Goal: Task Accomplishment & Management: Use online tool/utility

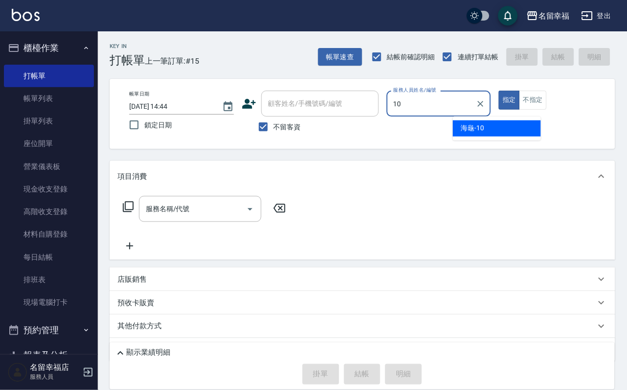
type input "海龜-10"
type button "true"
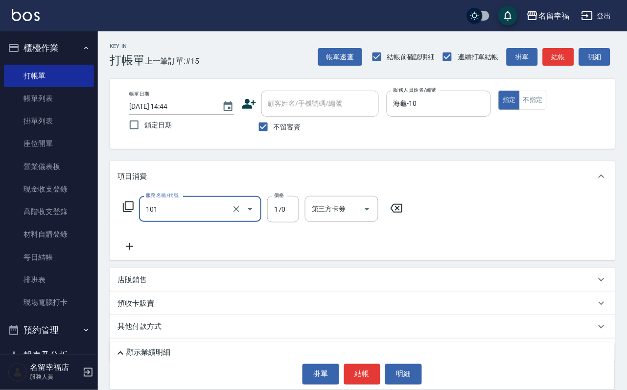
type input "洗髮(101)"
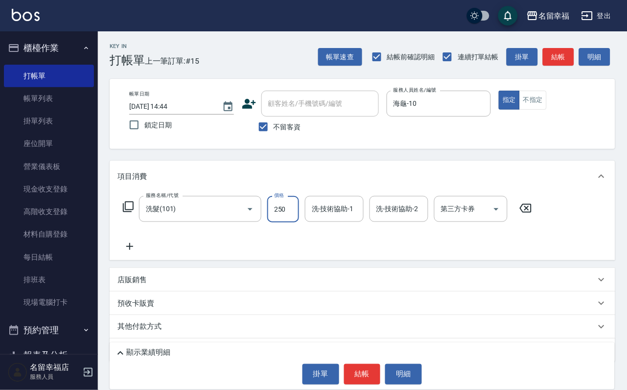
type input "250"
drag, startPoint x: 544, startPoint y: 224, endPoint x: 534, endPoint y: 218, distance: 11.3
click at [538, 214] on icon at bounding box center [525, 208] width 24 height 12
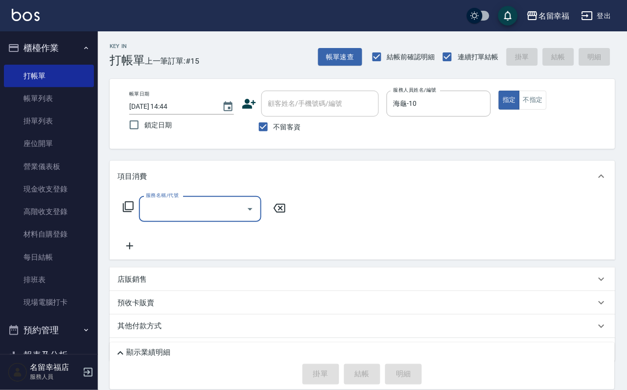
click at [128, 212] on icon at bounding box center [128, 207] width 12 height 12
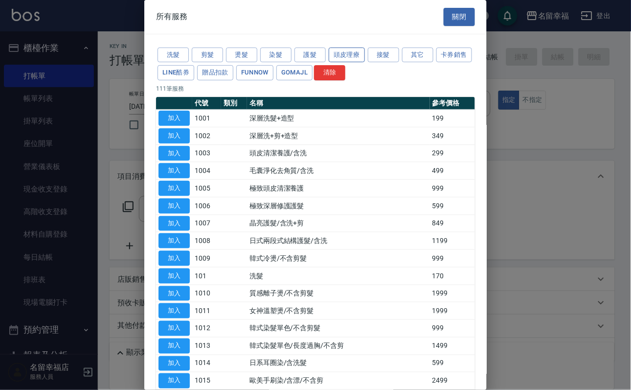
click at [349, 58] on button "頭皮理療" at bounding box center [347, 54] width 36 height 15
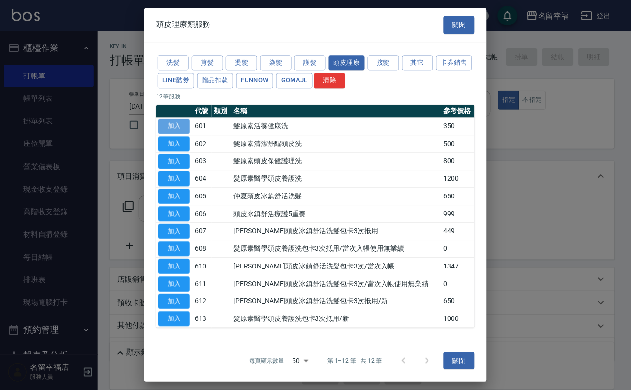
click at [181, 134] on button "加入" at bounding box center [174, 125] width 31 height 15
type input "髮原素活養健康洗(601)"
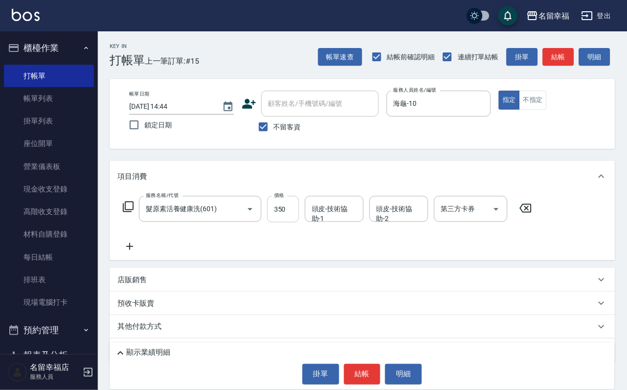
click at [292, 214] on input "350" at bounding box center [283, 209] width 32 height 26
type input "400"
type input "海龜-10"
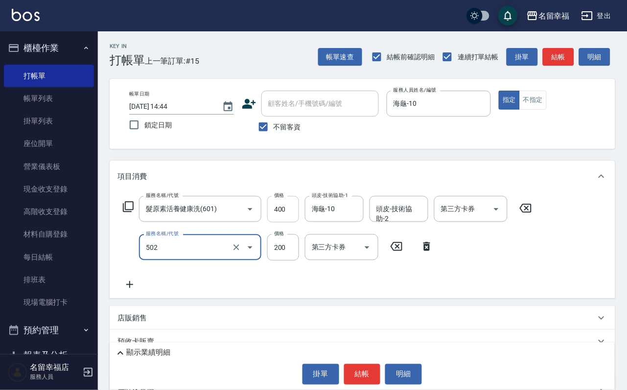
type input "自備護髮(502)"
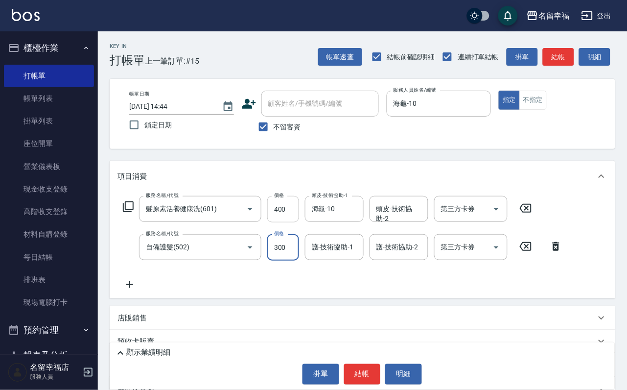
type input "300"
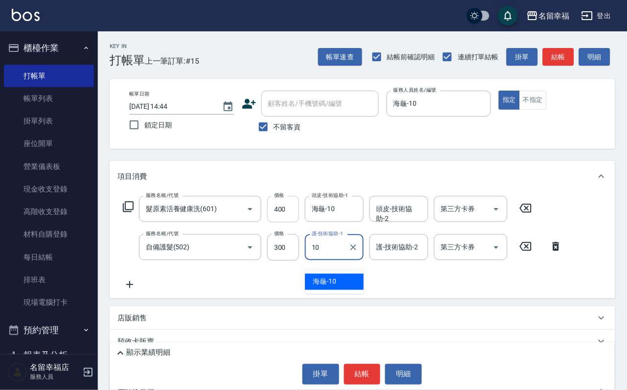
type input "海龜-10"
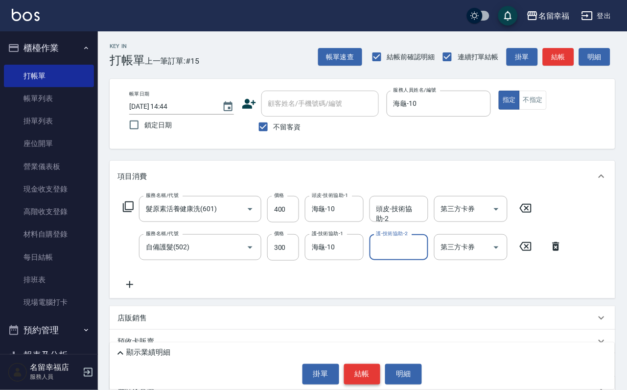
click at [356, 372] on button "結帳" at bounding box center [362, 374] width 37 height 21
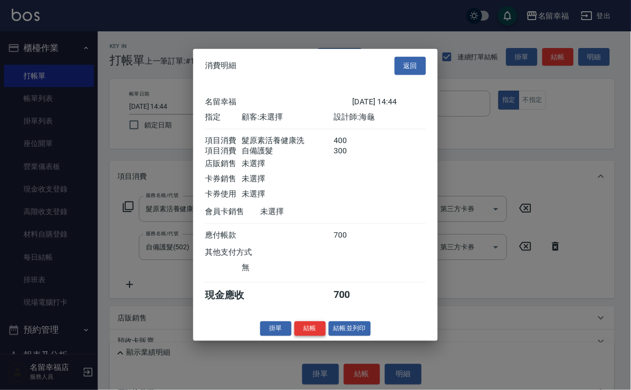
scroll to position [158, 0]
click at [306, 336] on button "結帳" at bounding box center [310, 328] width 31 height 15
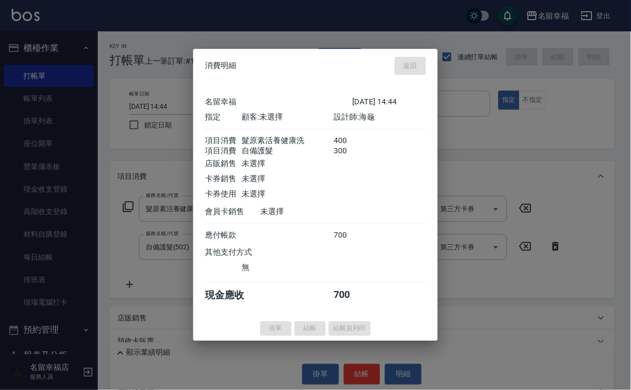
type input "[DATE] 15:27"
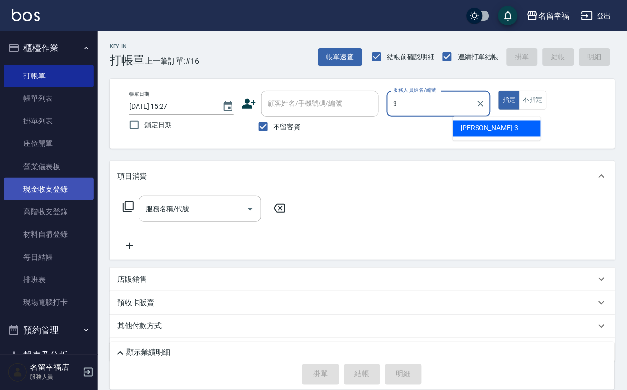
type input "[PERSON_NAME]-3"
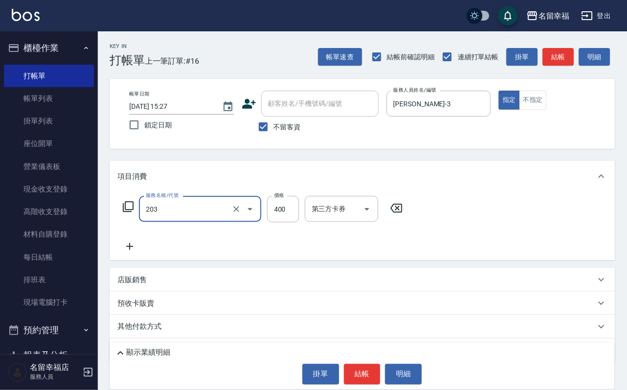
type input "指定單剪(203)"
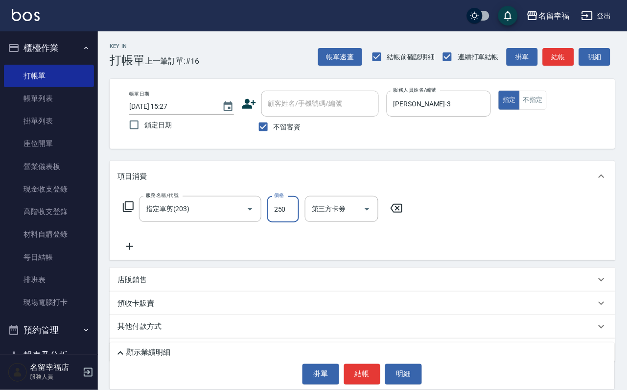
type input "250"
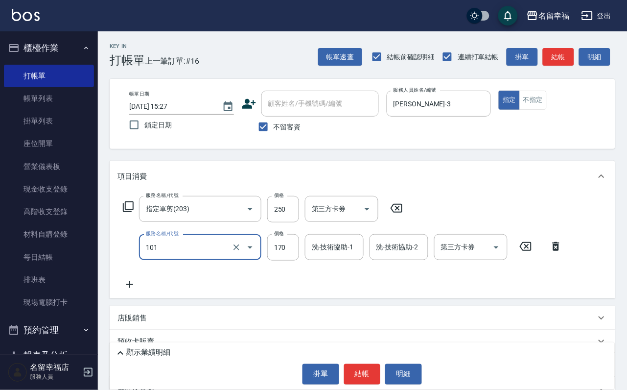
type input "洗髮(101)"
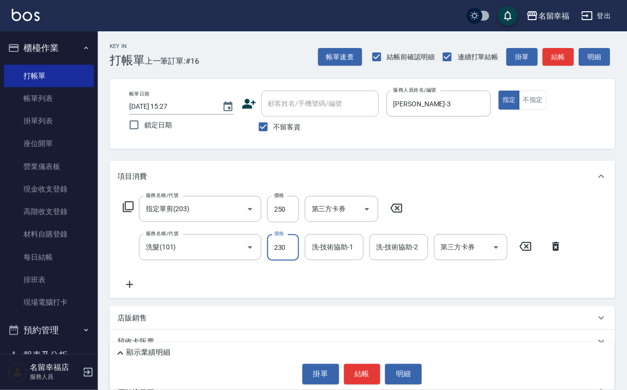
type input "230"
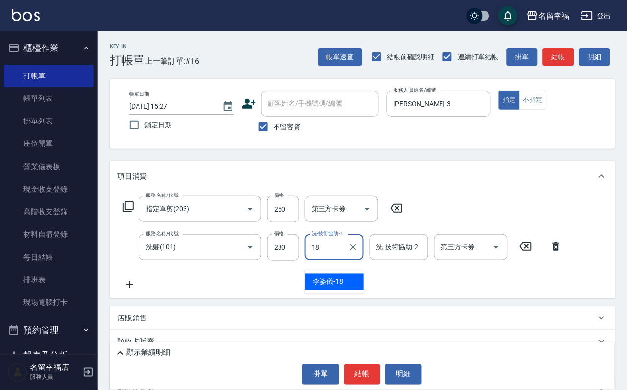
type input "[PERSON_NAME]-18"
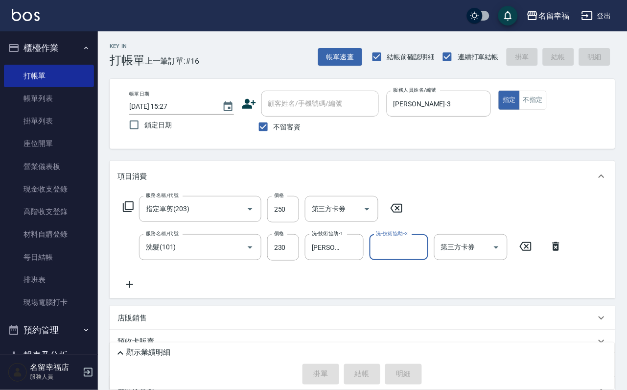
type input "[DATE] 16:03"
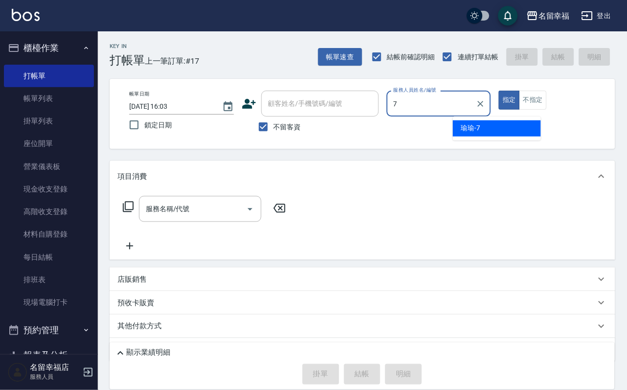
type input "[PERSON_NAME]-7"
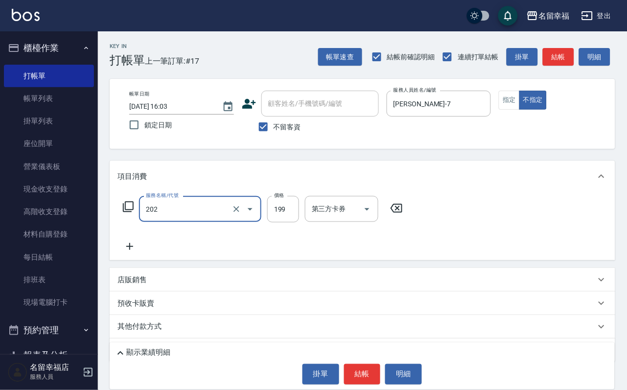
type input "不指定單剪(202)"
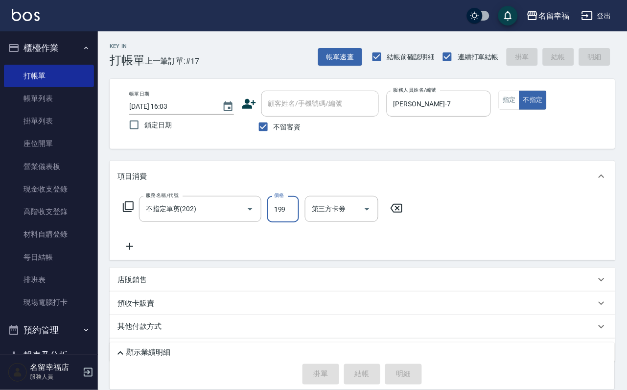
type input "[DATE] 16:21"
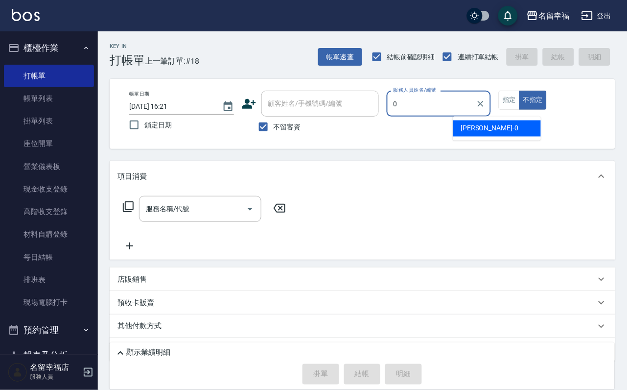
type input "小靜-0"
type button "false"
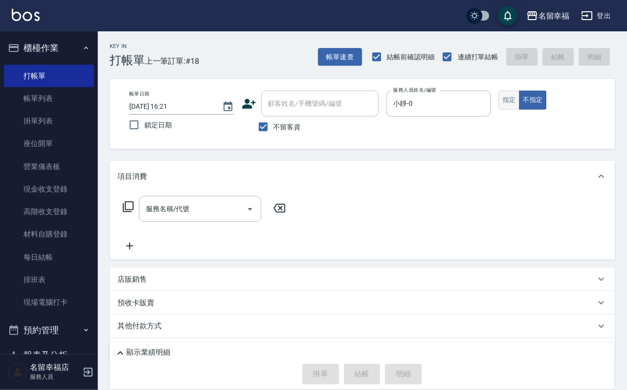
click at [520, 110] on button "指定" at bounding box center [509, 100] width 21 height 19
click at [133, 212] on icon at bounding box center [128, 207] width 12 height 12
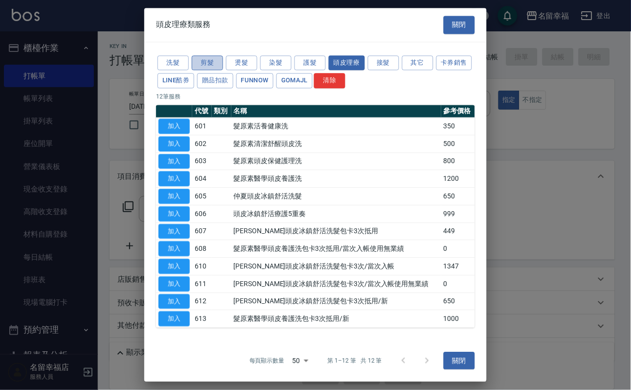
click at [207, 63] on button "剪髮" at bounding box center [207, 62] width 31 height 15
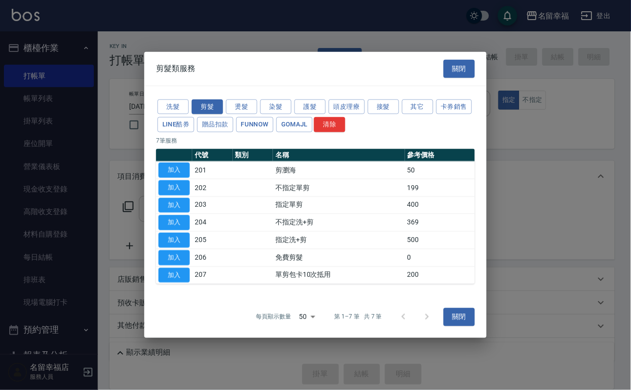
click at [165, 202] on button "加入" at bounding box center [174, 204] width 31 height 15
type input "指定單剪(203)"
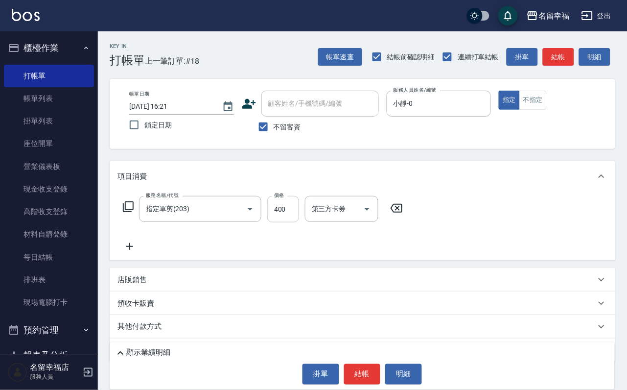
click at [299, 214] on input "400" at bounding box center [283, 209] width 32 height 26
type input "350"
click at [367, 366] on button "結帳" at bounding box center [362, 374] width 37 height 21
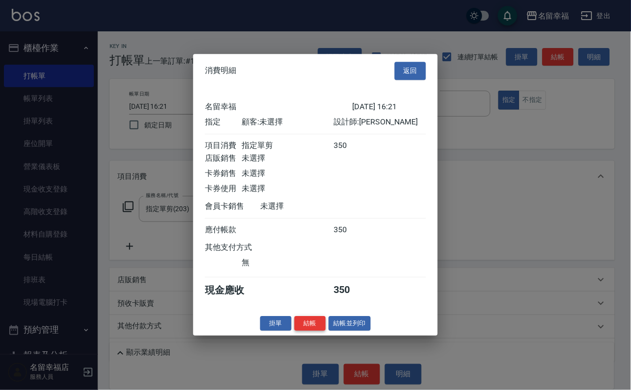
scroll to position [121, 0]
click at [298, 331] on button "結帳" at bounding box center [310, 323] width 31 height 15
type input "[DATE] 16:22"
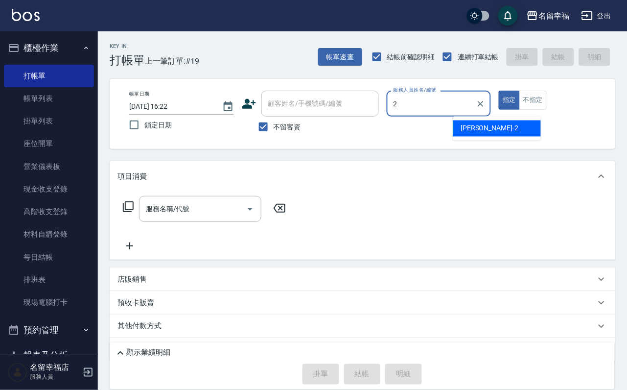
type input "碧涵-2"
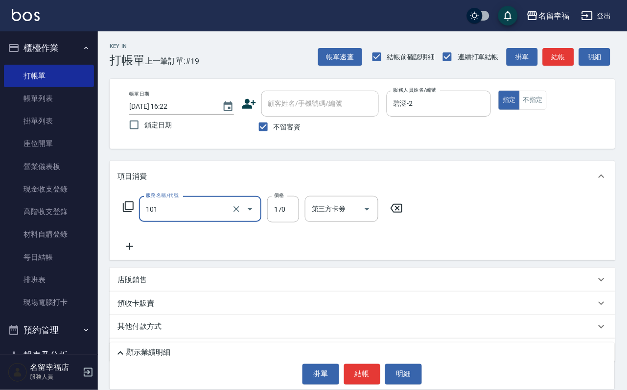
type input "洗髮(101)"
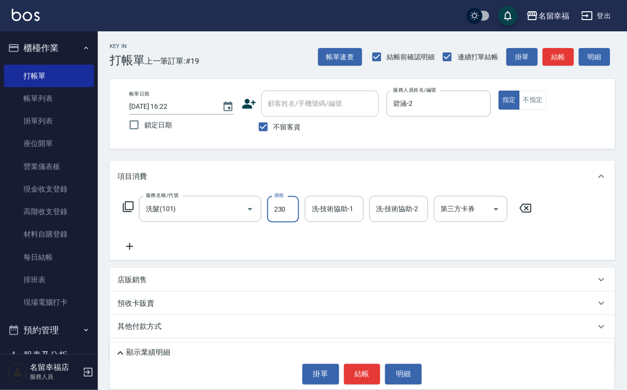
type input "230"
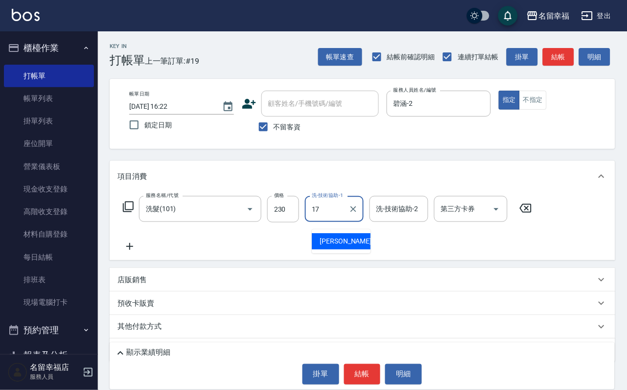
type input "惠文-17"
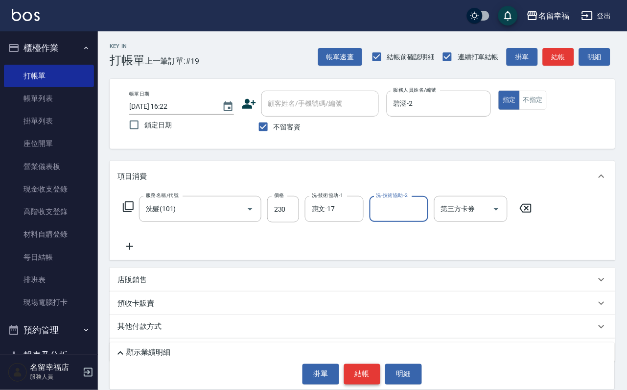
click at [376, 369] on button "結帳" at bounding box center [362, 374] width 37 height 21
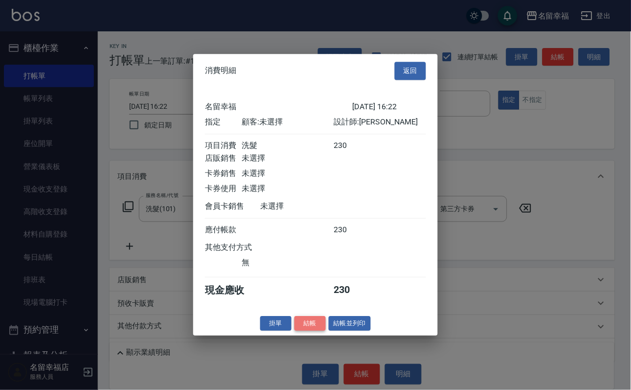
click at [302, 331] on button "結帳" at bounding box center [310, 323] width 31 height 15
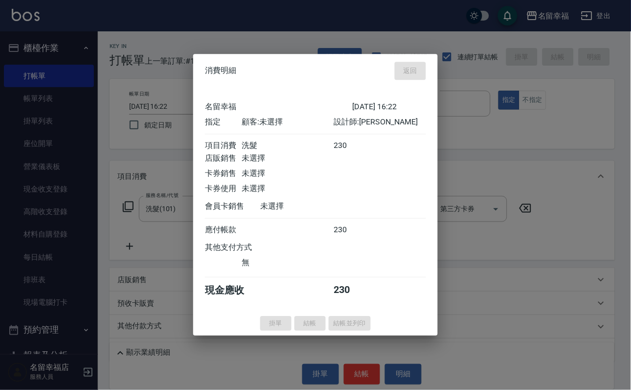
type input "[DATE] 17:06"
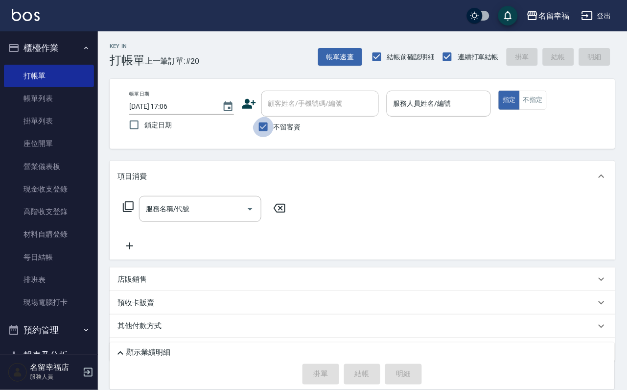
drag, startPoint x: 262, startPoint y: 136, endPoint x: 289, endPoint y: 120, distance: 31.4
click at [262, 135] on input "不留客資" at bounding box center [263, 126] width 21 height 21
checkbox input "false"
click at [314, 106] on input "顧客姓名/手機號碼/編號" at bounding box center [313, 103] width 94 height 17
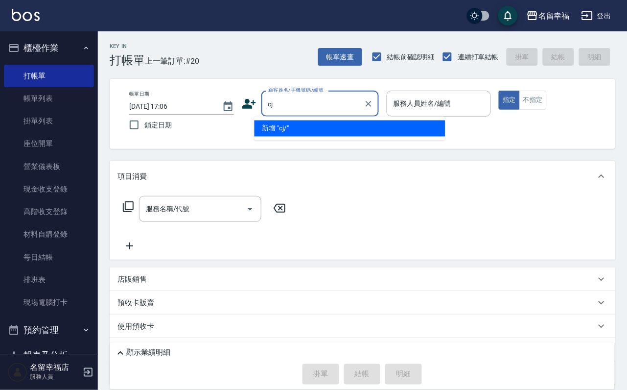
type input "c"
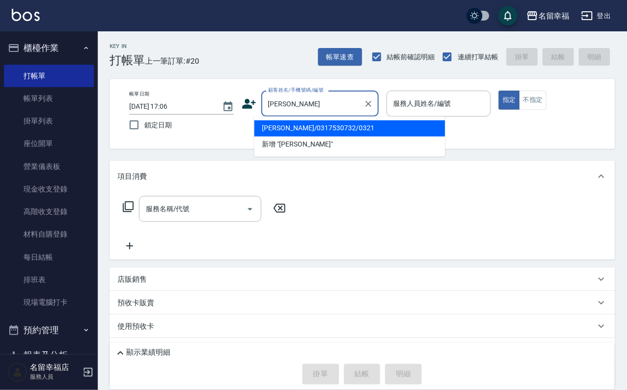
click at [303, 128] on li "[PERSON_NAME]/0317530732/0321" at bounding box center [349, 128] width 191 height 16
type input "[PERSON_NAME]/0317530732/0321"
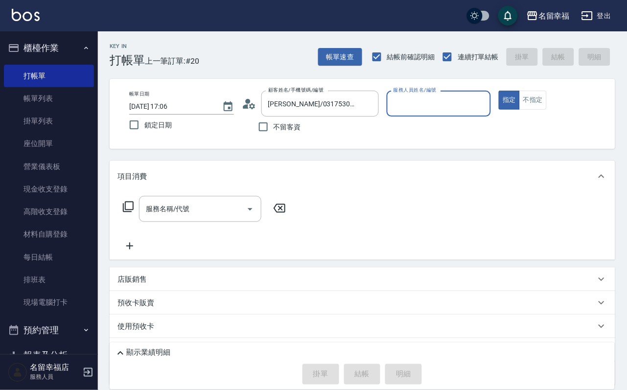
type input "語[PERSON_NAME]-6"
click at [132, 212] on icon at bounding box center [128, 207] width 12 height 12
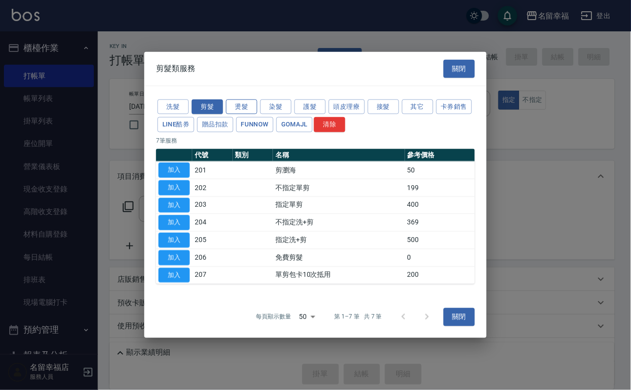
click at [244, 99] on button "燙髮" at bounding box center [241, 106] width 31 height 15
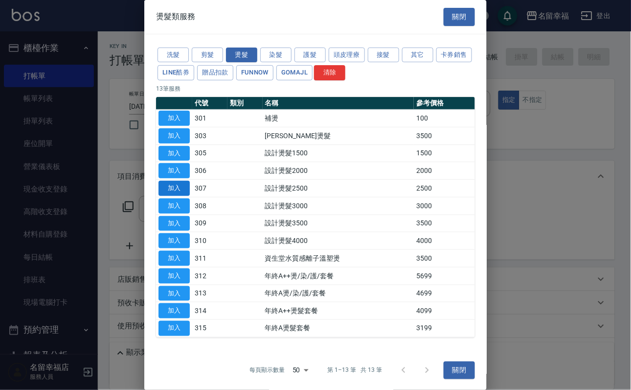
drag, startPoint x: 176, startPoint y: 231, endPoint x: 185, endPoint y: 234, distance: 9.3
click at [177, 196] on button "加入" at bounding box center [174, 188] width 31 height 15
type input "設計燙髮2500(307)"
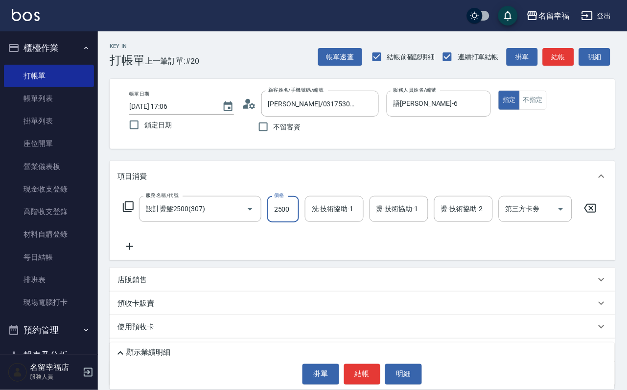
click at [294, 222] on input "2500" at bounding box center [283, 209] width 32 height 26
type input "2200"
type input "語[PERSON_NAME]-6"
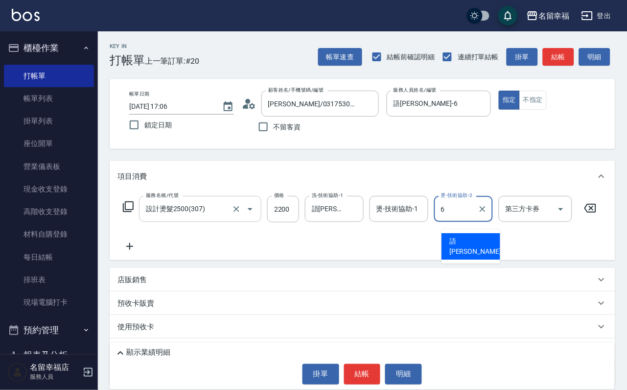
type input "語[PERSON_NAME]-6"
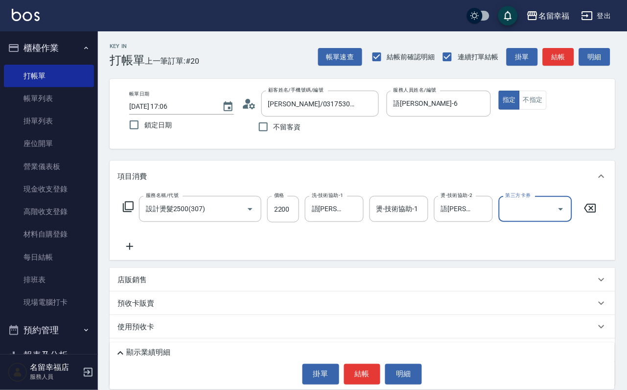
click at [134, 212] on icon at bounding box center [128, 207] width 12 height 12
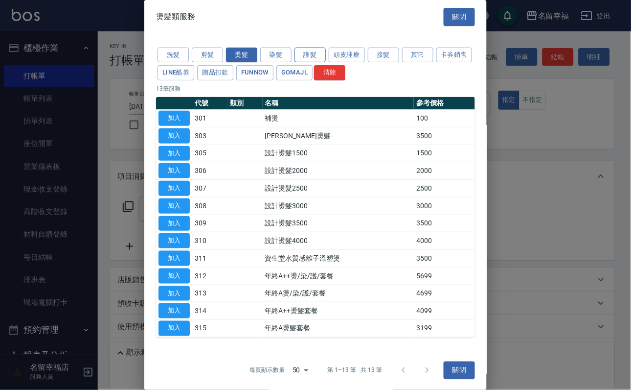
click at [311, 63] on button "護髮" at bounding box center [310, 54] width 31 height 15
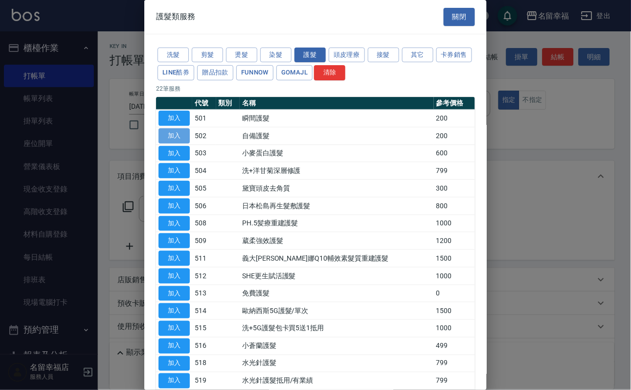
click at [180, 143] on button "加入" at bounding box center [174, 135] width 31 height 15
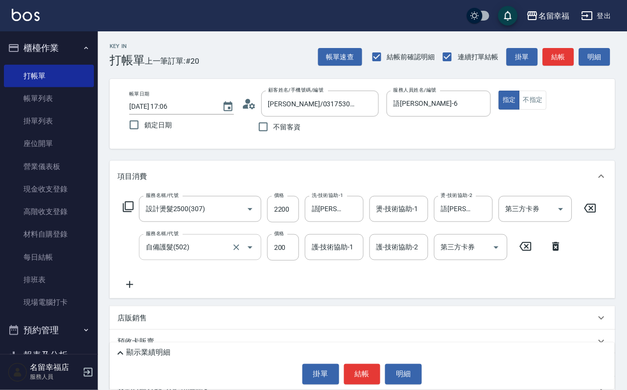
drag, startPoint x: 277, startPoint y: 254, endPoint x: 245, endPoint y: 256, distance: 32.8
click at [277, 255] on input "200" at bounding box center [283, 247] width 32 height 26
type input "300"
type input "語[PERSON_NAME]-6"
click at [353, 365] on button "結帳" at bounding box center [362, 374] width 37 height 21
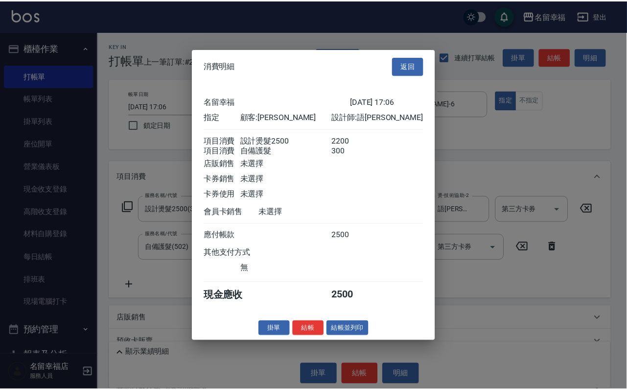
scroll to position [158, 0]
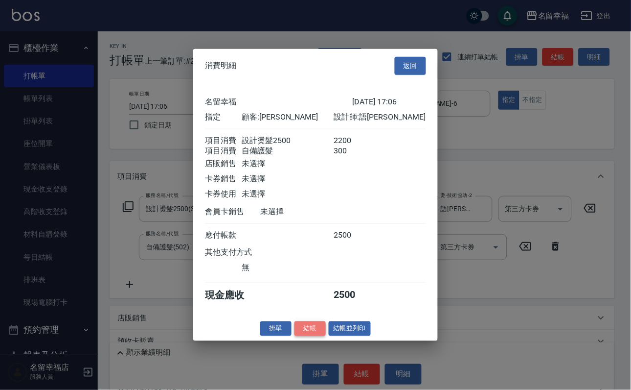
click at [307, 336] on button "結帳" at bounding box center [310, 328] width 31 height 15
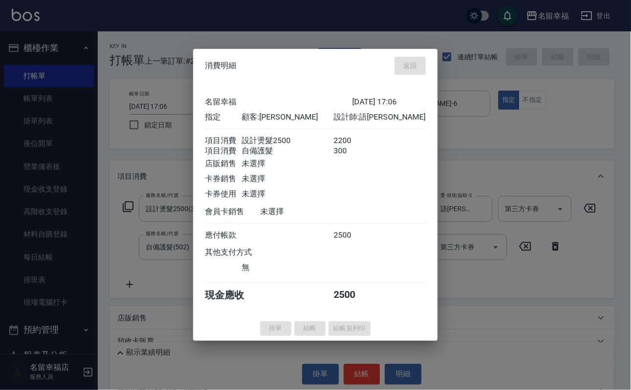
type input "[DATE] 17:12"
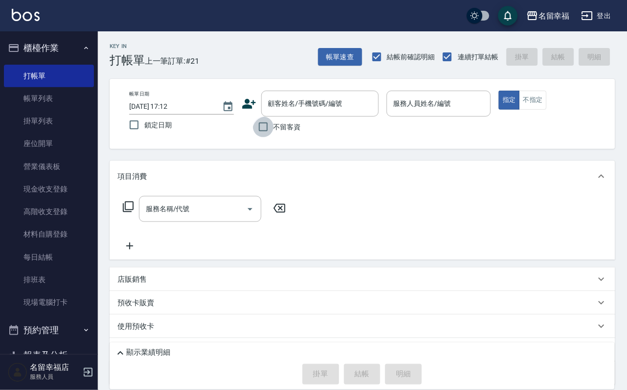
click at [255, 131] on input "不留客資" at bounding box center [263, 126] width 21 height 21
checkbox input "true"
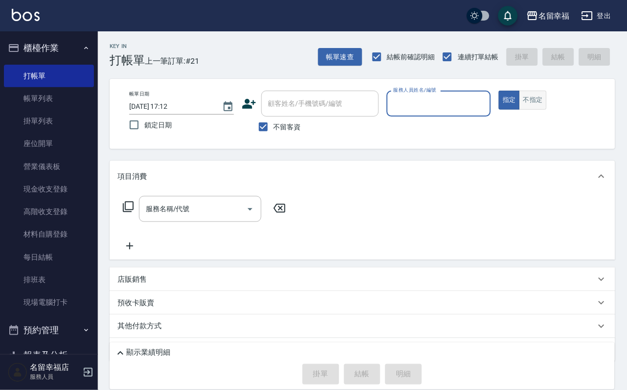
click at [547, 110] on button "不指定" at bounding box center [532, 100] width 27 height 19
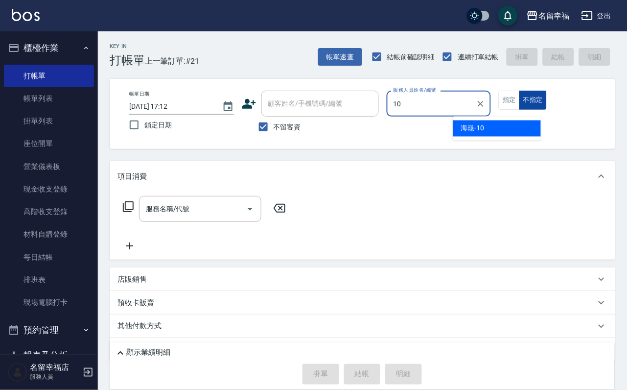
type input "海龜-10"
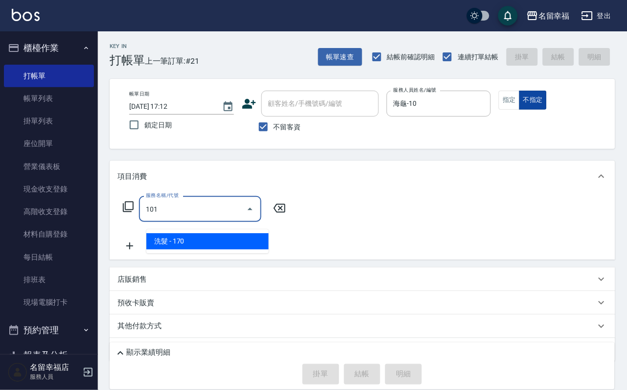
type input "洗髮(101)"
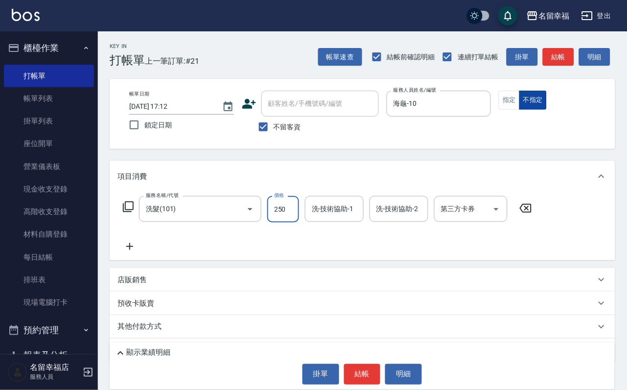
type input "250"
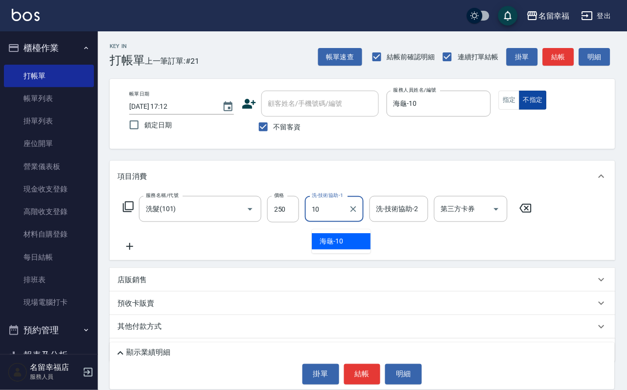
type input "海龜-10"
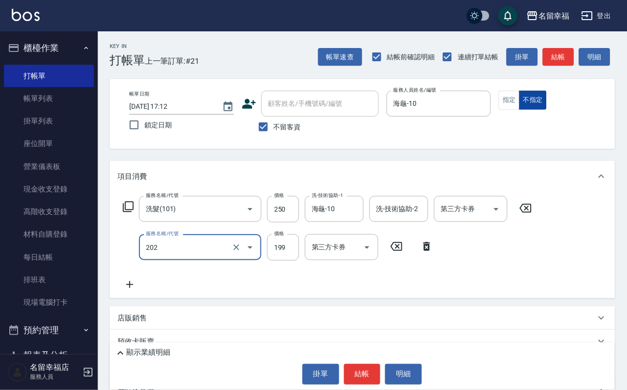
type input "不指定單剪(202)"
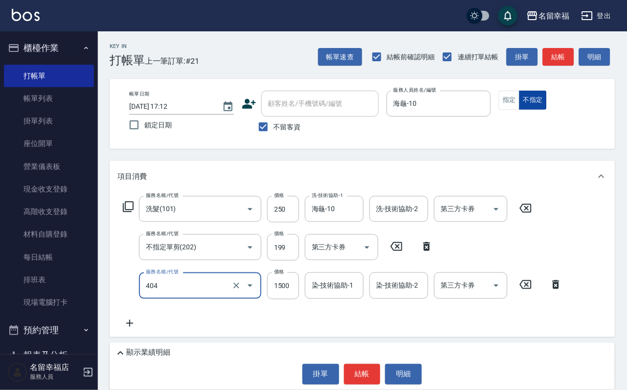
type input "設計染髮(404)"
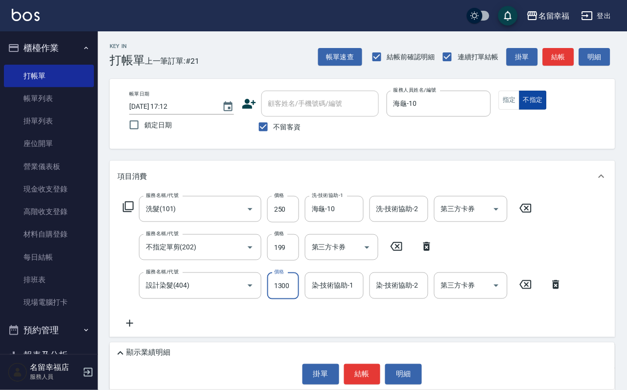
scroll to position [0, 0]
type input "1300"
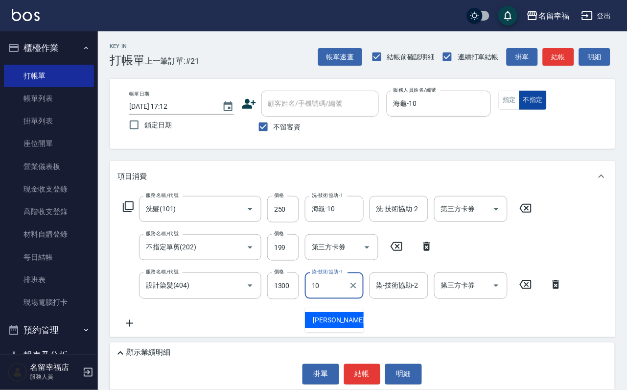
type input "海龜-10"
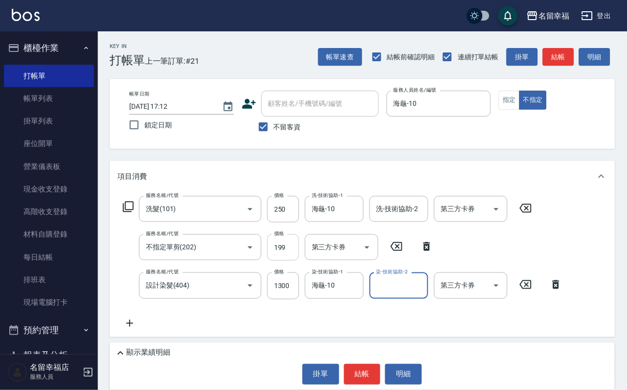
click at [281, 260] on input "199" at bounding box center [283, 247] width 32 height 26
click at [281, 259] on input "199" at bounding box center [283, 247] width 32 height 26
type input "100"
click at [231, 347] on div "顯示業績明細" at bounding box center [365, 353] width 500 height 12
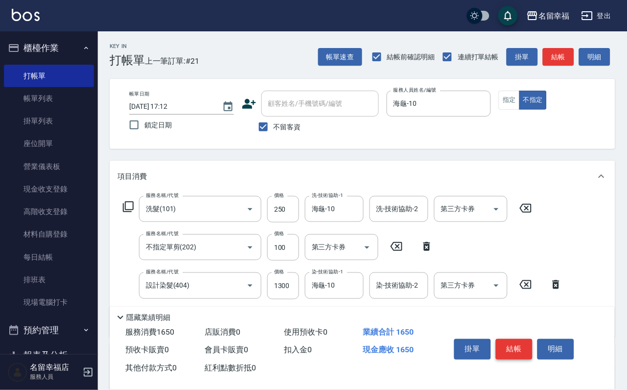
click at [532, 339] on button "結帳" at bounding box center [514, 349] width 37 height 21
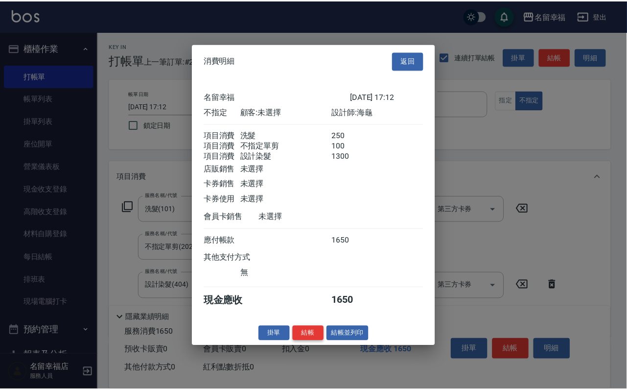
scroll to position [212, 0]
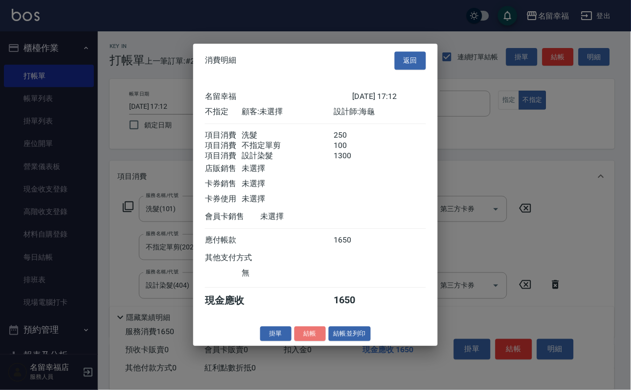
drag, startPoint x: 304, startPoint y: 366, endPoint x: 302, endPoint y: 371, distance: 5.1
click at [305, 341] on button "結帳" at bounding box center [310, 333] width 31 height 15
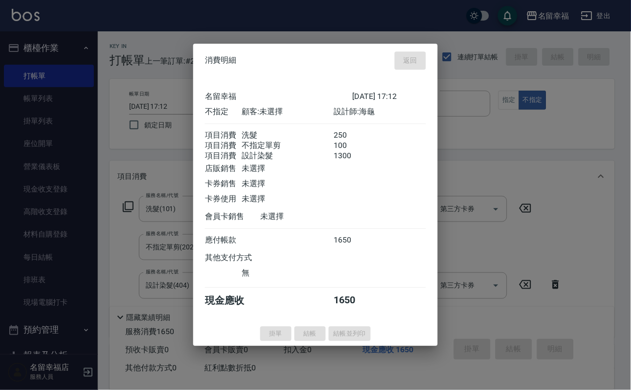
type input "[DATE] 17:26"
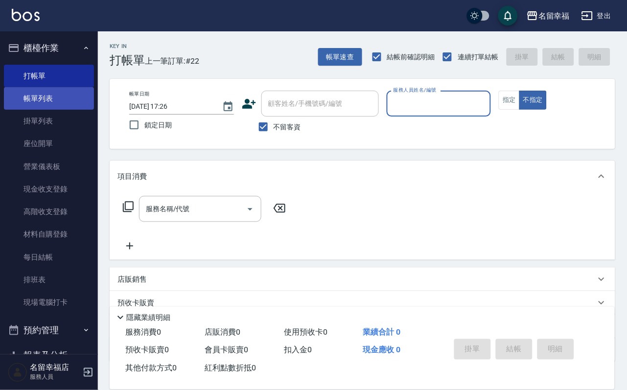
click at [26, 107] on link "帳單列表" at bounding box center [49, 98] width 90 height 23
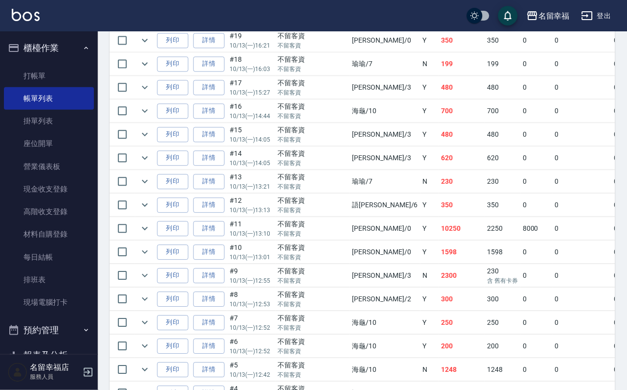
scroll to position [440, 0]
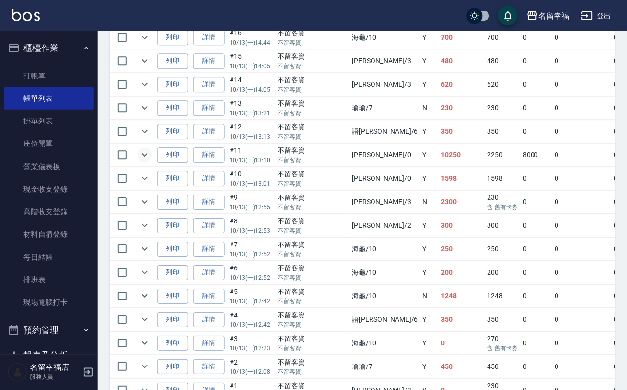
click at [151, 161] on icon "expand row" at bounding box center [145, 155] width 12 height 12
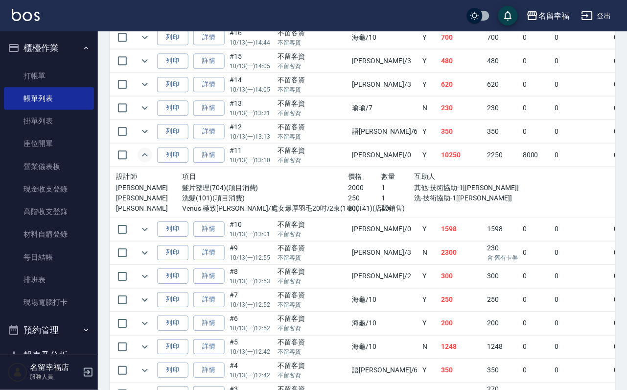
click at [151, 161] on icon "expand row" at bounding box center [145, 155] width 12 height 12
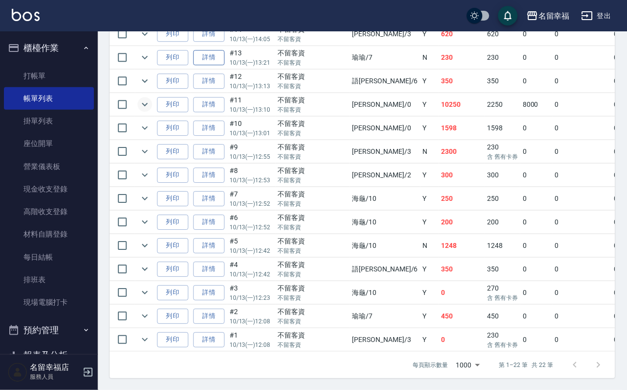
scroll to position [587, 0]
